Goal: Information Seeking & Learning: Learn about a topic

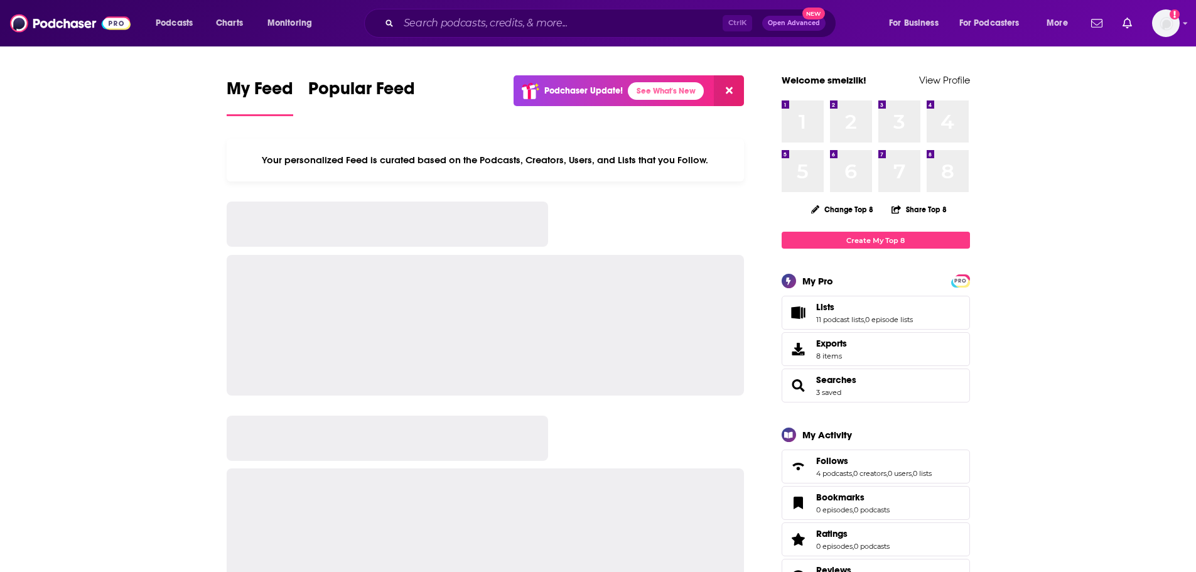
click at [421, 18] on input "Search podcasts, credits, & more..." at bounding box center [561, 23] width 324 height 20
click at [421, 24] on input "Search podcasts, credits, & more..." at bounding box center [561, 23] width 324 height 20
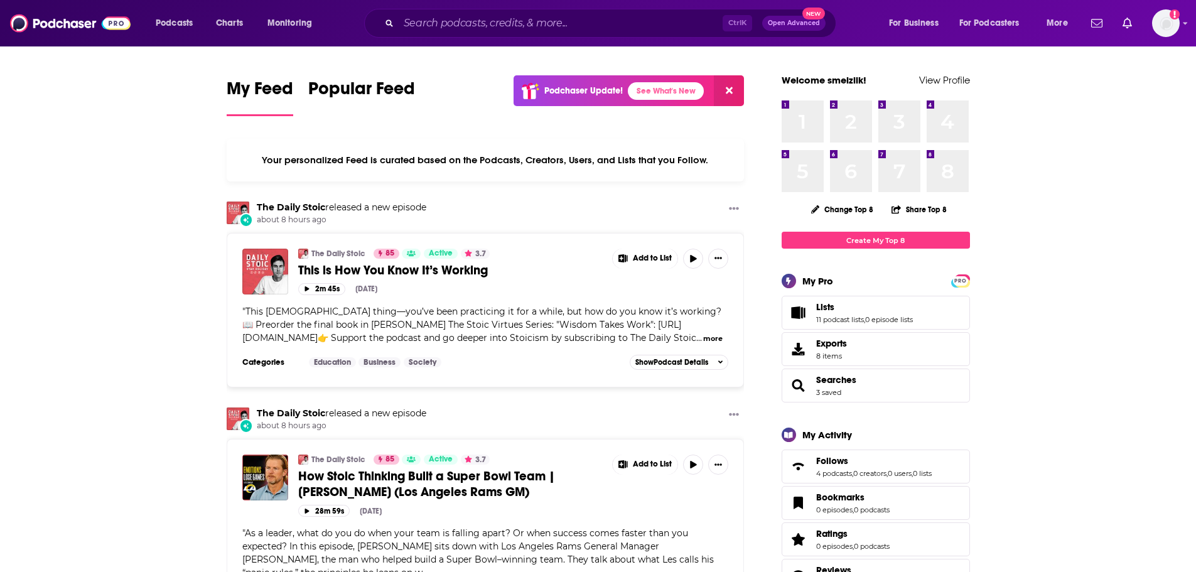
click at [421, 21] on input "Search podcasts, credits, & more..." at bounding box center [561, 23] width 324 height 20
click at [467, 26] on input "Search podcasts, credits, & more..." at bounding box center [561, 23] width 324 height 20
click at [494, 9] on div "Ctrl K Open Advanced New" at bounding box center [600, 23] width 472 height 29
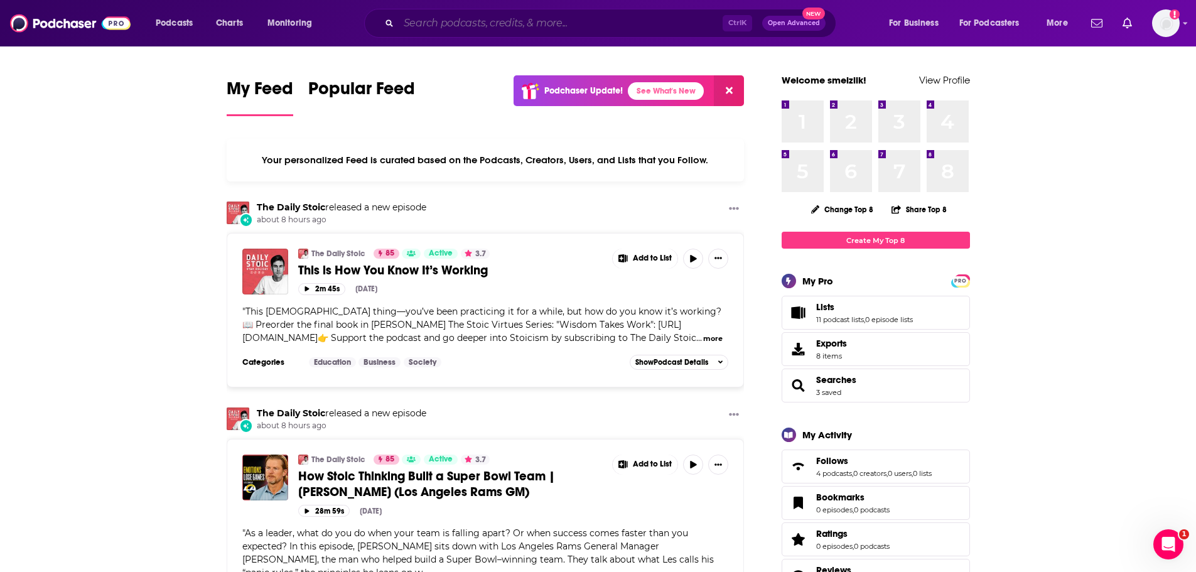
click at [490, 19] on input "Search podcasts, credits, & more..." at bounding box center [561, 23] width 324 height 20
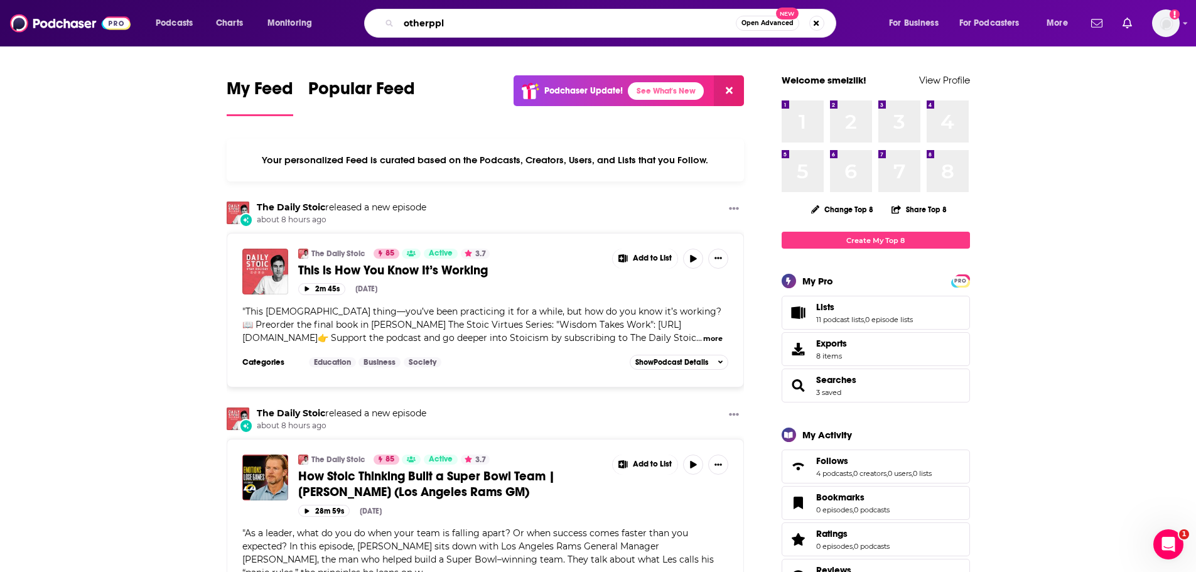
type input "otherppl"
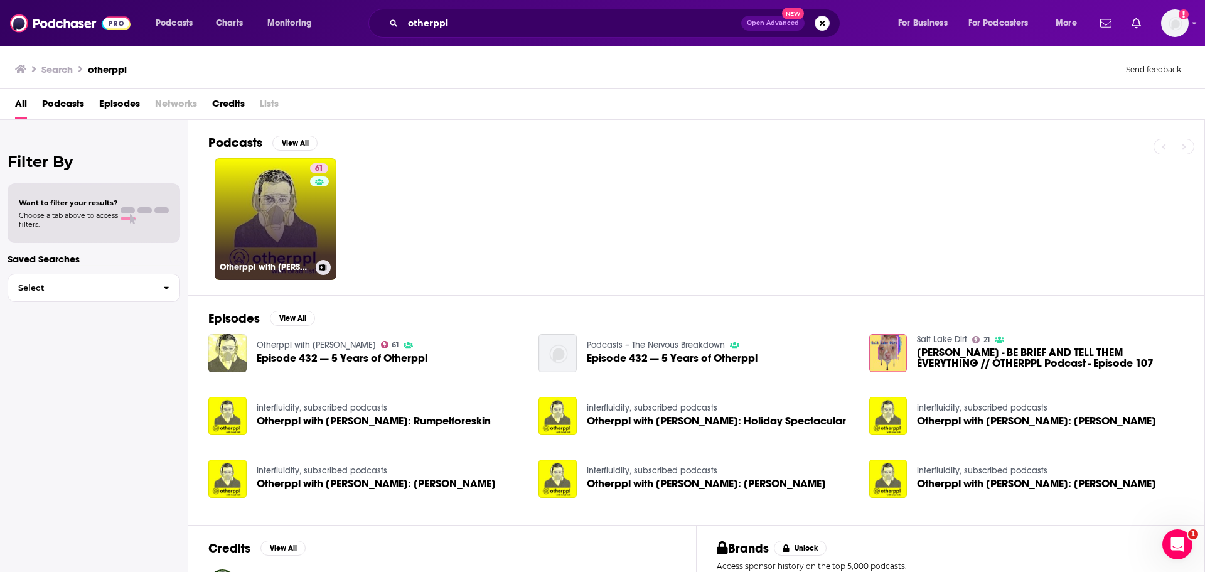
click at [282, 215] on link "61 Otherppl with [PERSON_NAME]" at bounding box center [276, 219] width 122 height 122
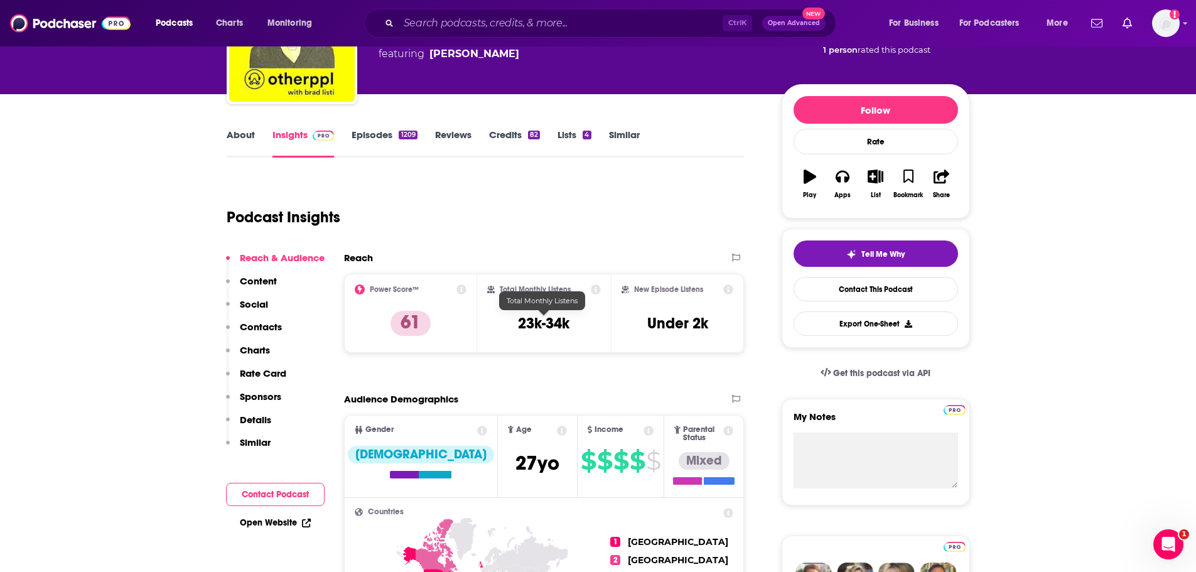
scroll to position [126, 0]
